Goal: Task Accomplishment & Management: Use online tool/utility

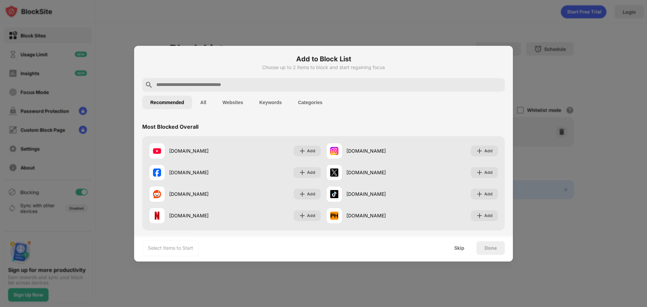
click at [188, 85] on input "text" at bounding box center [329, 85] width 346 height 8
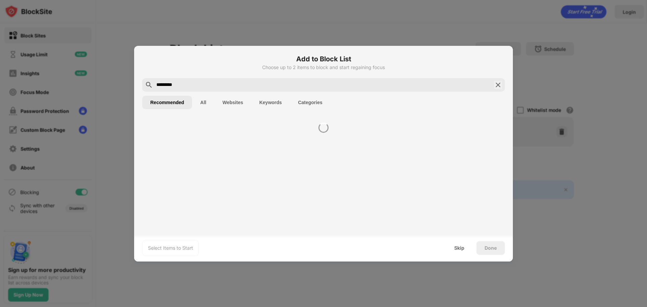
type input "*********"
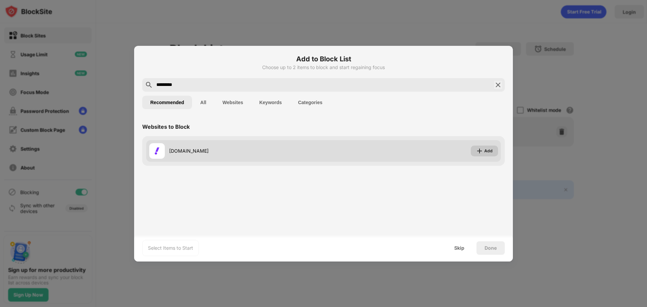
click at [489, 149] on div "Add" at bounding box center [488, 151] width 8 height 7
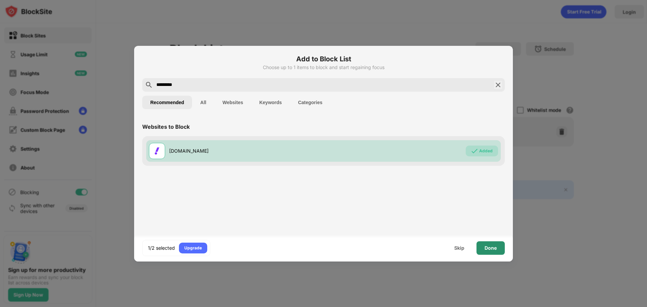
click at [490, 248] on div "Done" at bounding box center [490, 247] width 12 height 5
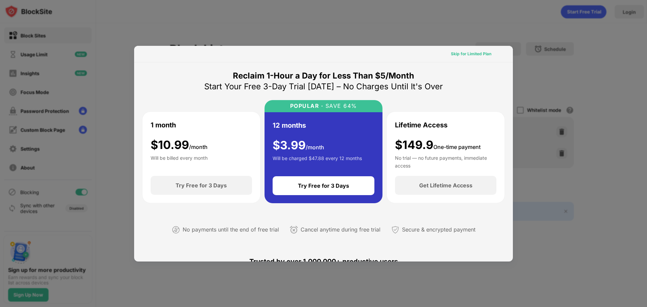
click at [467, 57] on div "Skip for Limited Plan" at bounding box center [471, 54] width 40 height 7
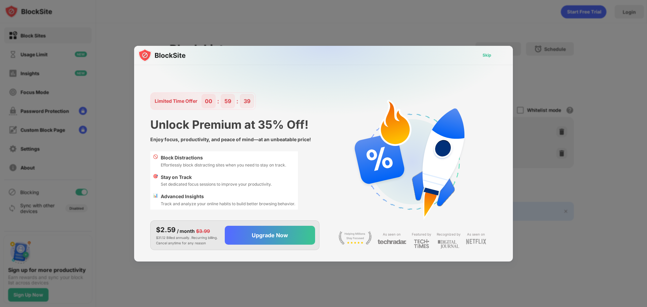
click at [490, 54] on div "Skip" at bounding box center [486, 55] width 9 height 7
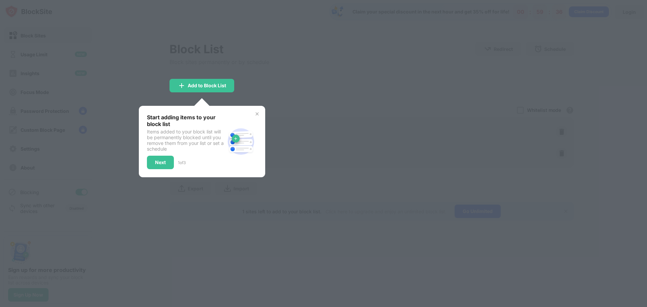
click at [257, 113] on img at bounding box center [256, 113] width 5 height 5
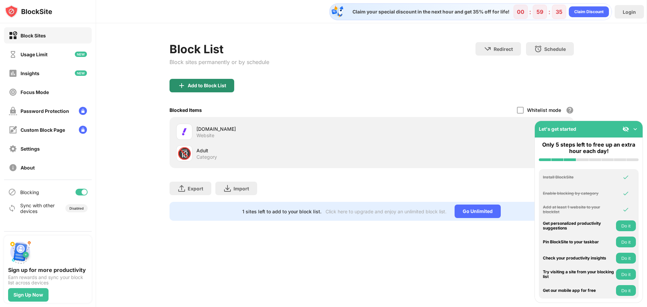
click at [206, 90] on div "Add to Block List" at bounding box center [201, 85] width 65 height 13
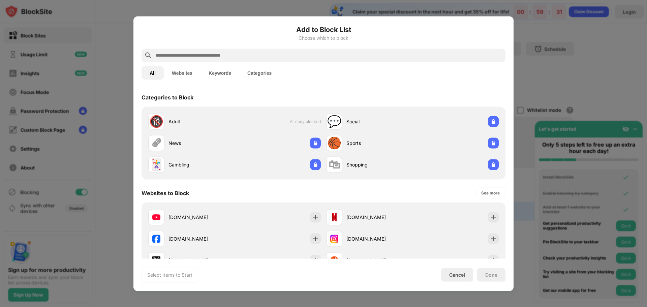
click at [519, 47] on div at bounding box center [323, 153] width 647 height 307
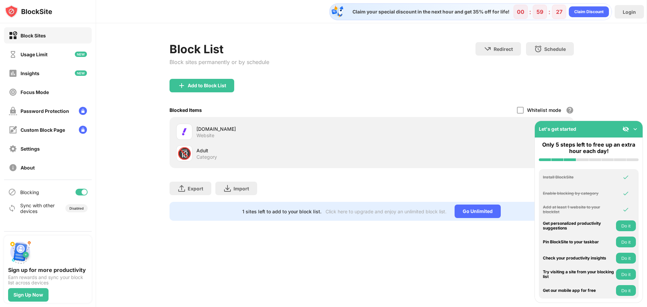
drag, startPoint x: 594, startPoint y: 125, endPoint x: 570, endPoint y: 144, distance: 30.3
click at [585, 141] on div "Let's get started Only 5 steps left to free up an extra hour each day! Install …" at bounding box center [588, 212] width 108 height 182
click at [262, 74] on div "Block List Block sites permanently or by schedule" at bounding box center [219, 60] width 100 height 37
